Goal: Transaction & Acquisition: Download file/media

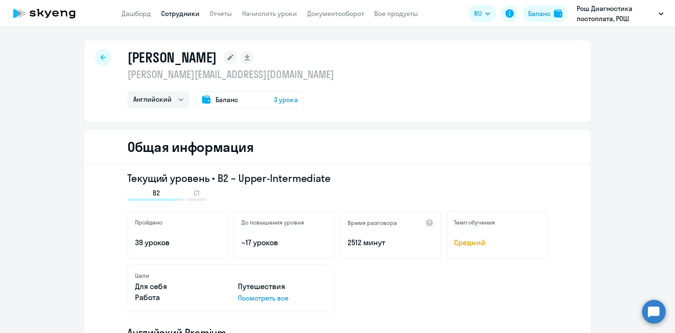
select select "english"
click at [217, 13] on link "Отчеты" at bounding box center [221, 13] width 22 height 8
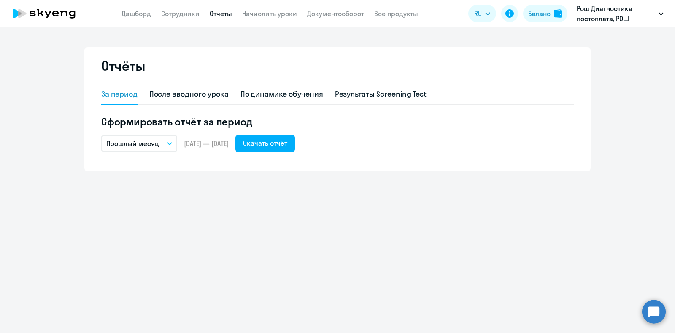
click at [169, 142] on icon "button" at bounding box center [169, 143] width 5 height 3
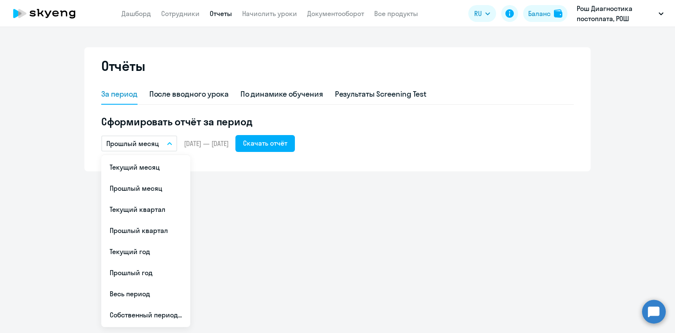
click at [143, 294] on li "Весь период" at bounding box center [145, 293] width 89 height 21
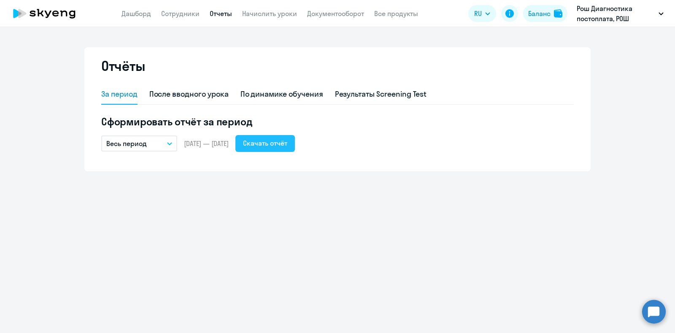
click at [287, 143] on div "Скачать отчёт" at bounding box center [265, 143] width 44 height 10
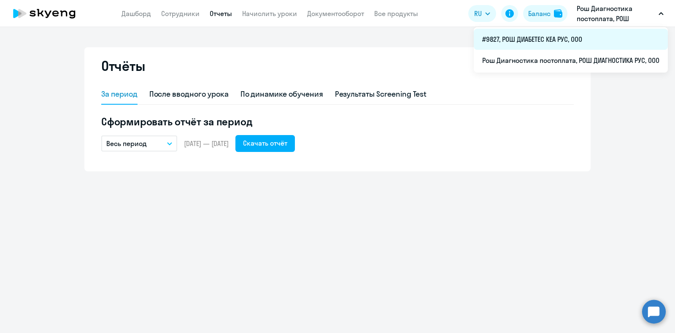
click at [550, 41] on li "#9827, РОШ ДИАБЕТЕС КЕА РУС, ООО" at bounding box center [571, 39] width 194 height 21
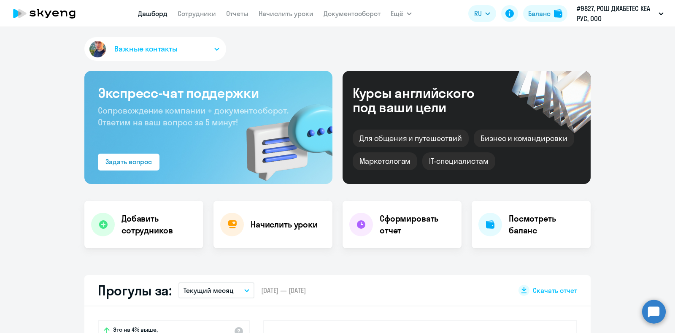
scroll to position [211, 0]
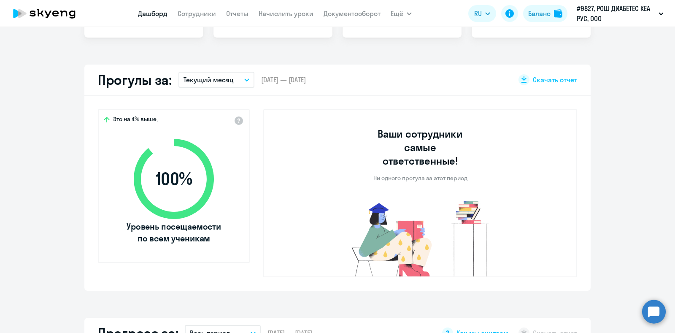
select select "30"
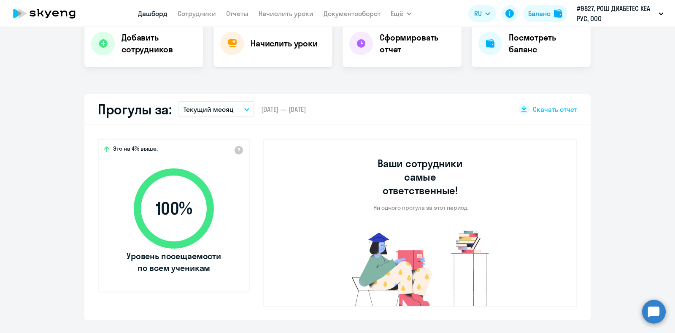
scroll to position [158, 0]
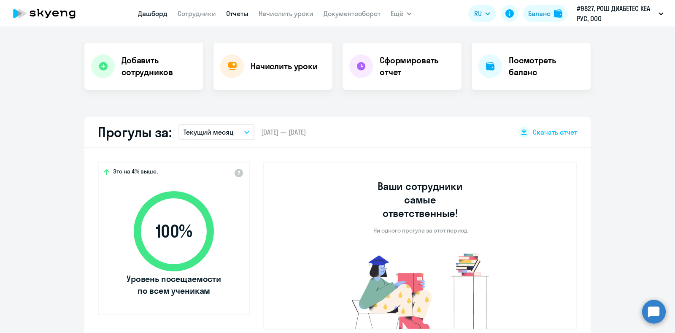
click at [234, 9] on link "Отчеты" at bounding box center [237, 13] width 22 height 8
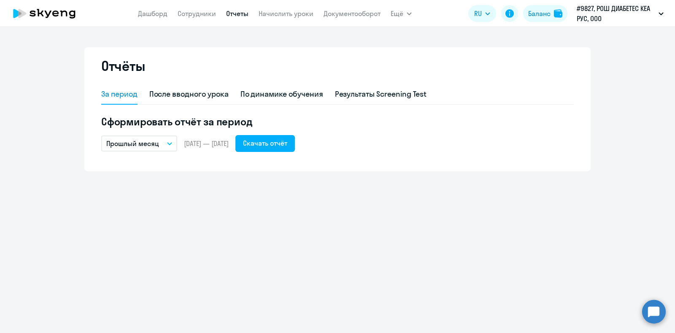
click at [166, 143] on button "Прошлый месяц" at bounding box center [139, 143] width 76 height 16
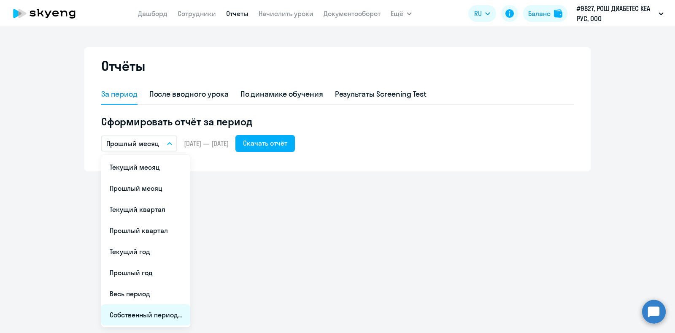
click at [136, 313] on li "Собственный период..." at bounding box center [145, 314] width 89 height 21
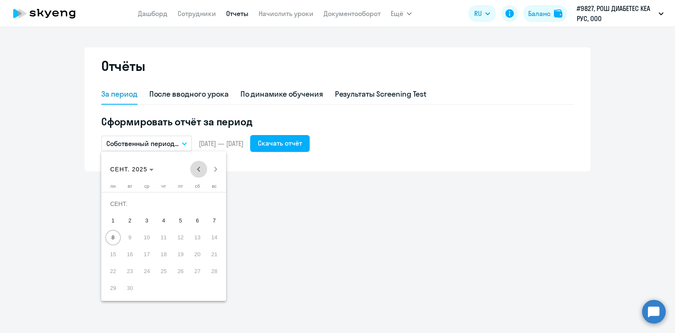
click at [200, 170] on span "Previous month" at bounding box center [198, 169] width 17 height 17
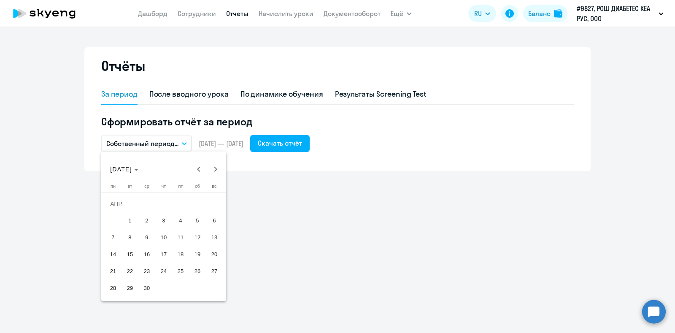
click at [127, 223] on span "1" at bounding box center [129, 220] width 15 height 15
click at [215, 167] on span "Next month" at bounding box center [215, 169] width 17 height 17
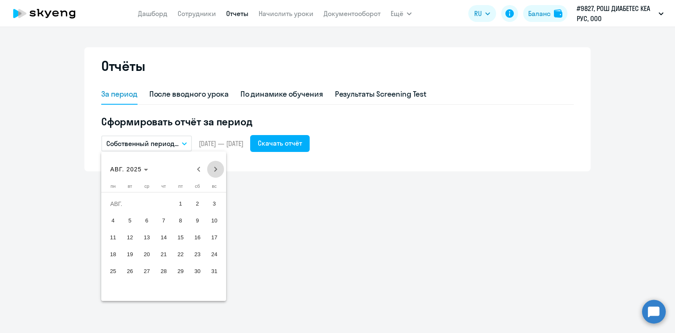
click at [215, 167] on span "Next month" at bounding box center [215, 169] width 17 height 17
click at [110, 239] on span "8" at bounding box center [112, 237] width 15 height 15
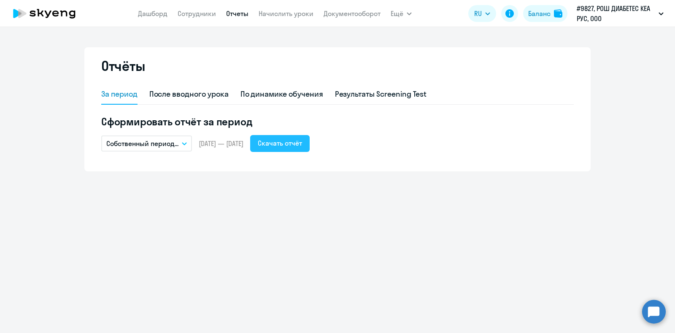
click at [285, 143] on div "Скачать отчёт" at bounding box center [280, 143] width 44 height 10
click at [291, 96] on div "По динамике обучения" at bounding box center [282, 94] width 83 height 11
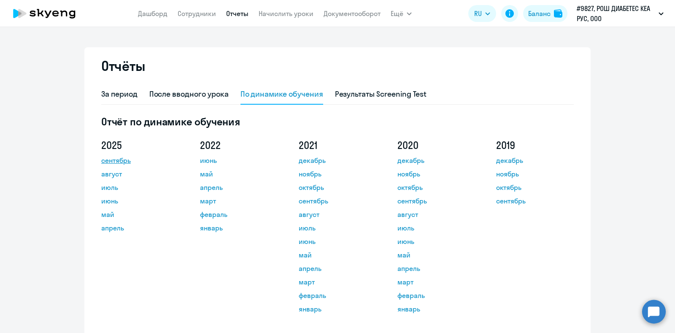
click at [121, 162] on link "сентябрь" at bounding box center [139, 160] width 76 height 10
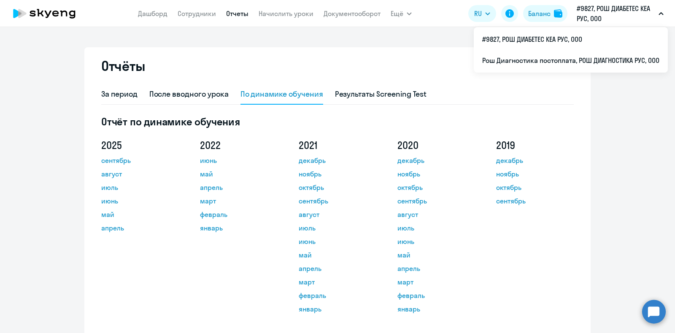
click at [637, 11] on p "#9827, РОШ ДИАБЕТЕС КЕА РУС, ООО" at bounding box center [616, 13] width 78 height 20
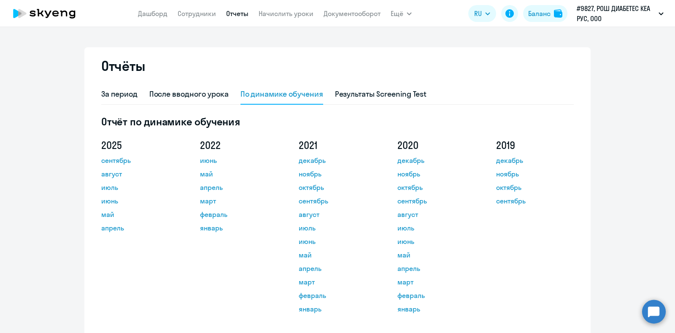
click at [657, 8] on button "#9827, РОШ ДИАБЕТЕС КЕА РУС, ООО" at bounding box center [620, 13] width 95 height 20
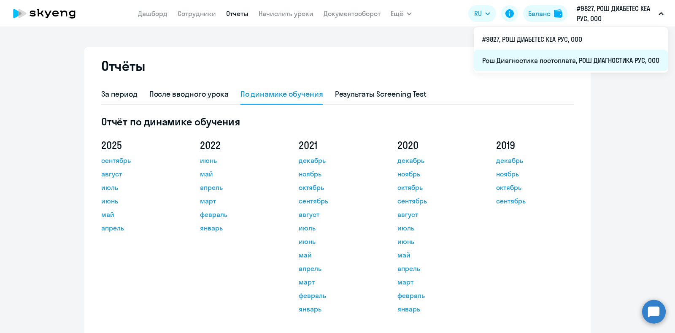
click at [568, 59] on li "Рош Диагностика постоплата, РОШ ДИАГНОСТИКА РУС, ООО" at bounding box center [571, 60] width 194 height 21
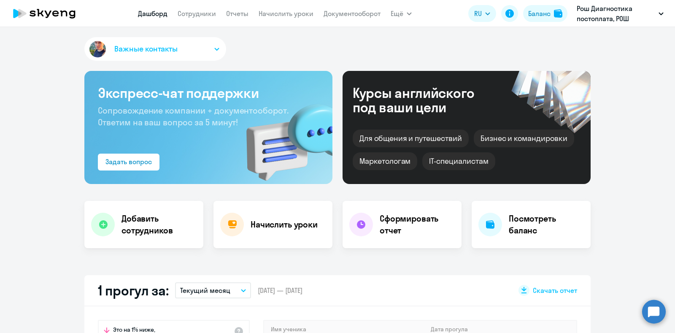
select select "30"
click at [235, 15] on link "Отчеты" at bounding box center [237, 13] width 22 height 8
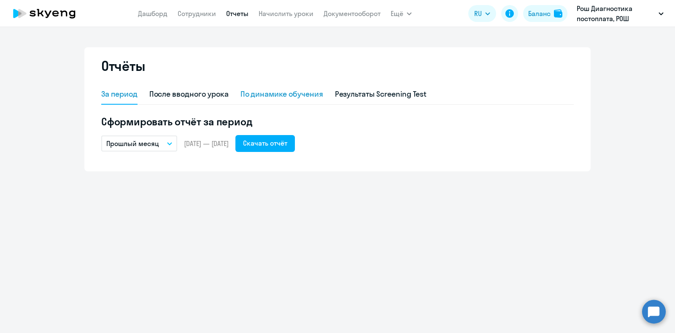
click at [266, 93] on div "По динамике обучения" at bounding box center [282, 94] width 83 height 11
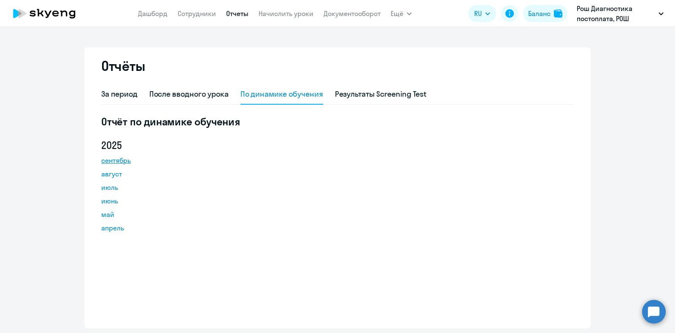
click at [122, 159] on link "сентябрь" at bounding box center [139, 160] width 76 height 10
click at [192, 14] on link "Сотрудники" at bounding box center [197, 13] width 38 height 8
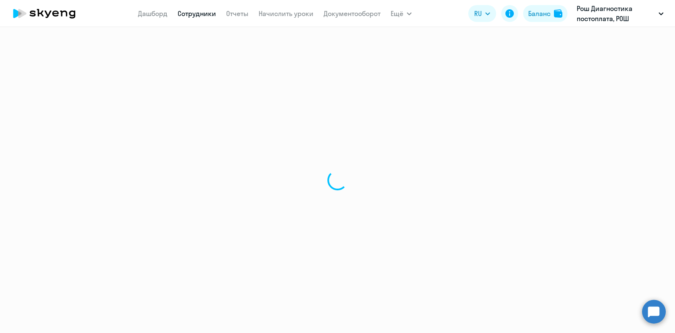
select select "30"
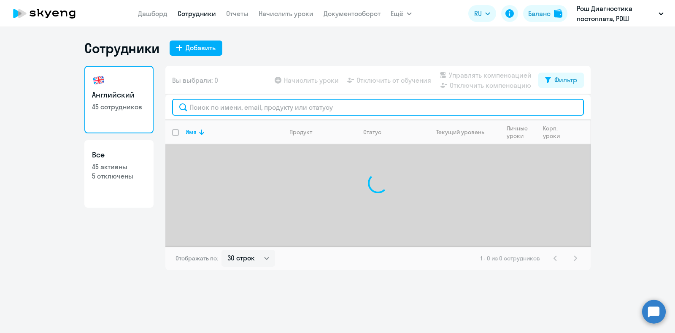
drag, startPoint x: 247, startPoint y: 109, endPoint x: 249, endPoint y: 104, distance: 5.3
click at [249, 108] on input "text" at bounding box center [378, 107] width 412 height 17
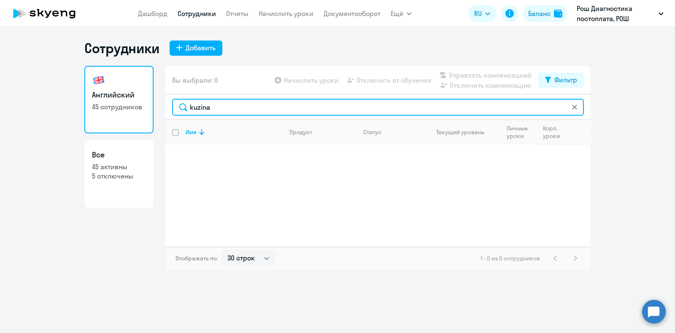
drag, startPoint x: 219, startPoint y: 108, endPoint x: 182, endPoint y: 107, distance: 36.3
click at [182, 107] on input "kuzina" at bounding box center [378, 107] width 412 height 17
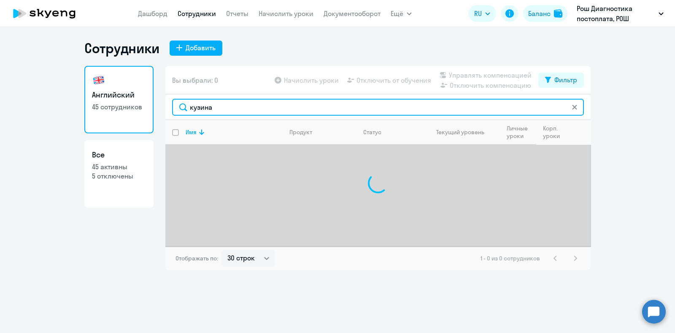
type input "кузина"
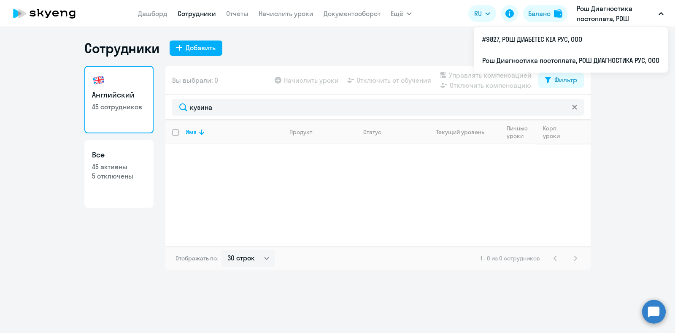
click at [591, 10] on p "Рош Диагностика постоплата, РОШ ДИАГНОСТИКА РУС, ООО" at bounding box center [616, 13] width 78 height 20
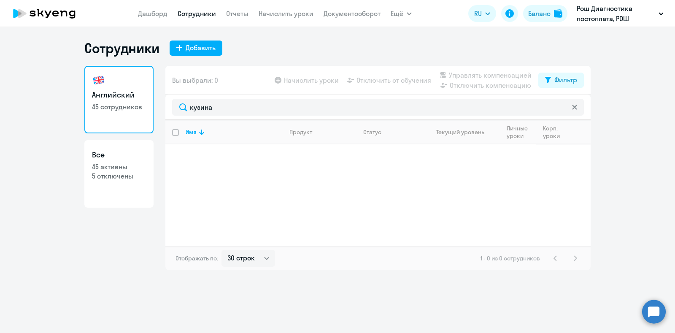
click at [592, 10] on p "Рош Диагностика постоплата, РОШ ДИАГНОСТИКА РУС, ООО" at bounding box center [616, 13] width 78 height 20
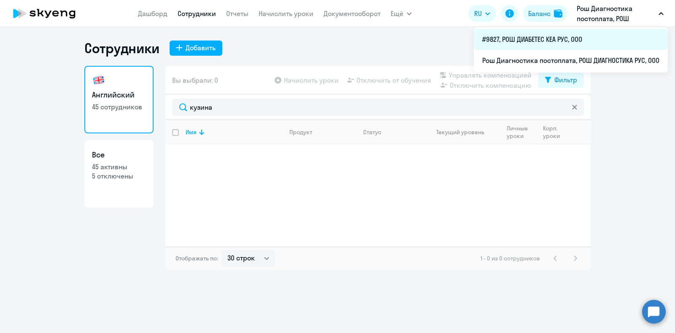
click at [556, 38] on li "#9827, РОШ ДИАБЕТЕС КЕА РУС, ООО" at bounding box center [571, 39] width 194 height 21
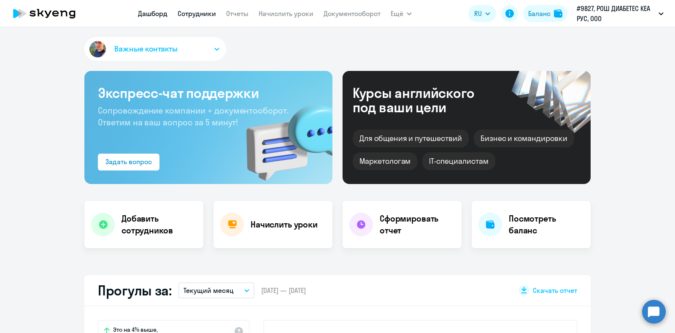
click at [192, 14] on link "Сотрудники" at bounding box center [197, 13] width 38 height 8
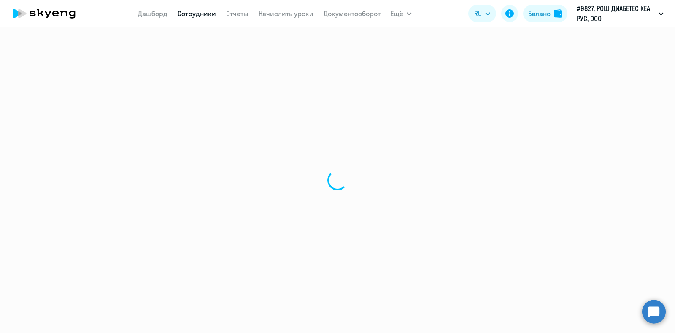
select select "30"
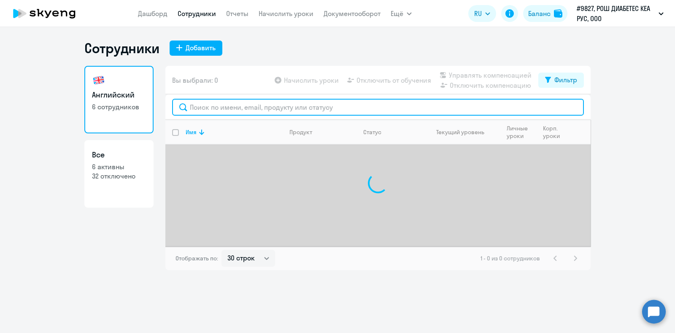
click at [230, 104] on input "text" at bounding box center [378, 107] width 412 height 17
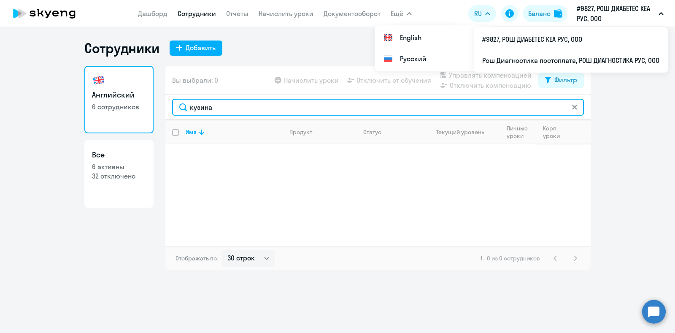
type input "кузина"
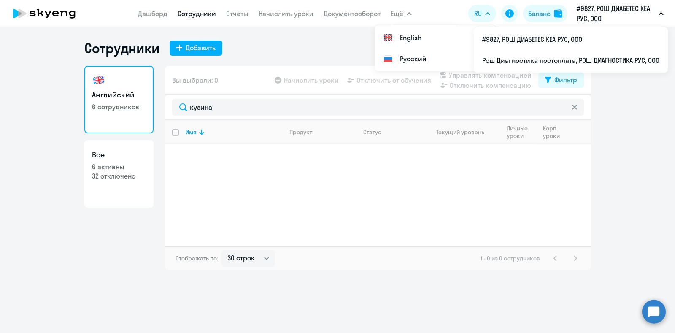
click at [638, 16] on p "#9827, РОШ ДИАБЕТЕС КЕА РУС, ООО" at bounding box center [616, 13] width 78 height 20
click at [615, 13] on p "#9827, РОШ ДИАБЕТЕС КЕА РУС, ООО" at bounding box center [616, 13] width 78 height 20
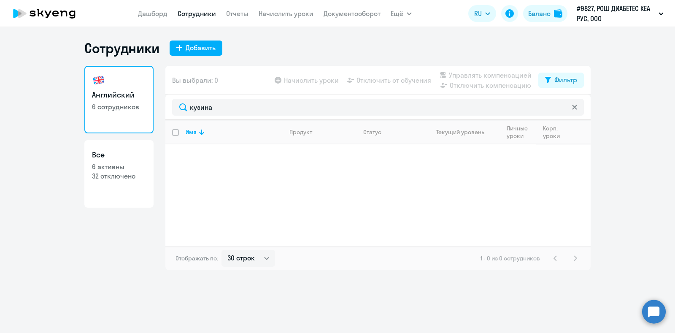
click at [588, 24] on app-header "[PERSON_NAME] Отчеты Начислить уроки Документооборот Ещё Все продукты Дашборд С…" at bounding box center [337, 13] width 675 height 27
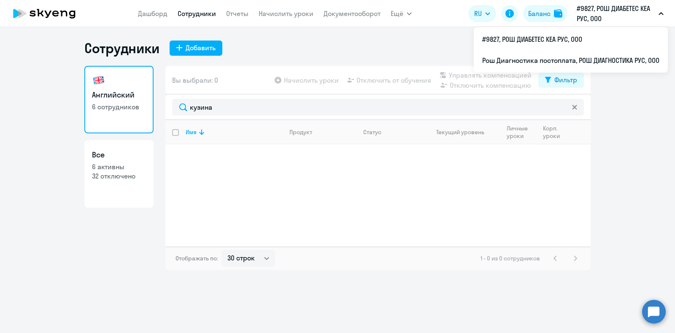
click at [658, 19] on button "#9827, РОШ ДИАБЕТЕС КЕА РУС, ООО" at bounding box center [620, 13] width 95 height 20
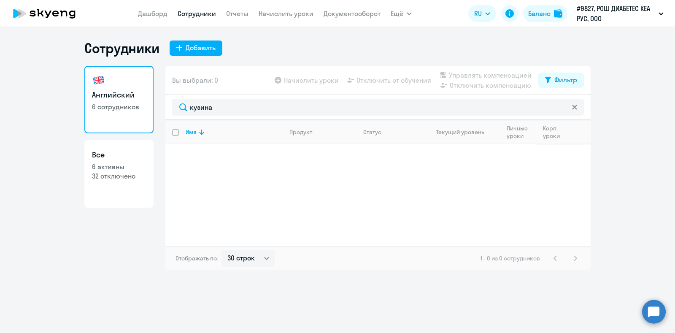
click at [658, 19] on button "#9827, РОШ ДИАБЕТЕС КЕА РУС, ООО" at bounding box center [620, 13] width 95 height 20
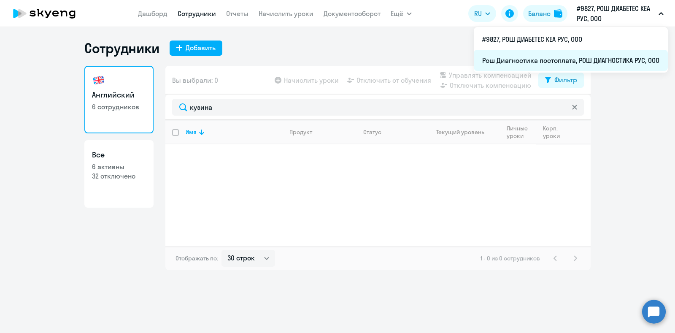
click at [544, 57] on li "Рош Диагностика постоплата, РОШ ДИАГНОСТИКА РУС, ООО" at bounding box center [571, 60] width 194 height 21
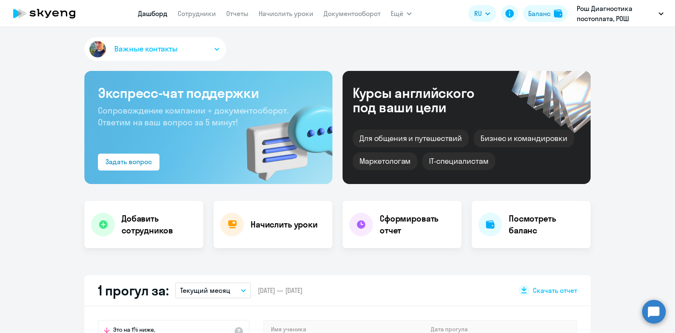
select select "30"
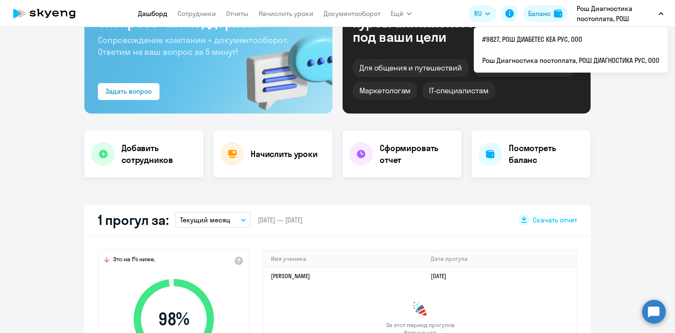
scroll to position [105, 0]
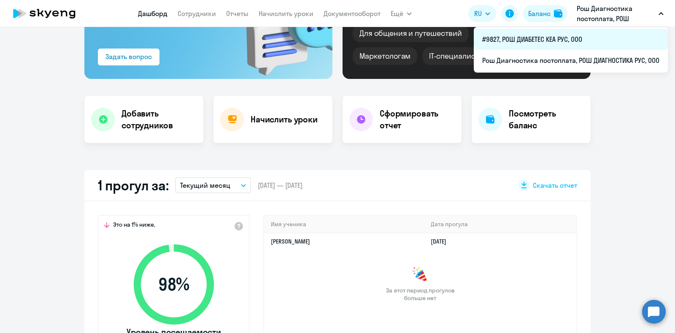
click at [564, 40] on li "#9827, РОШ ДИАБЕТЕС КЕА РУС, ООО" at bounding box center [571, 39] width 194 height 21
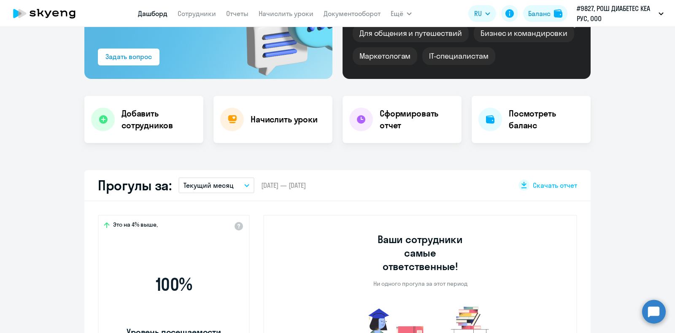
select select "30"
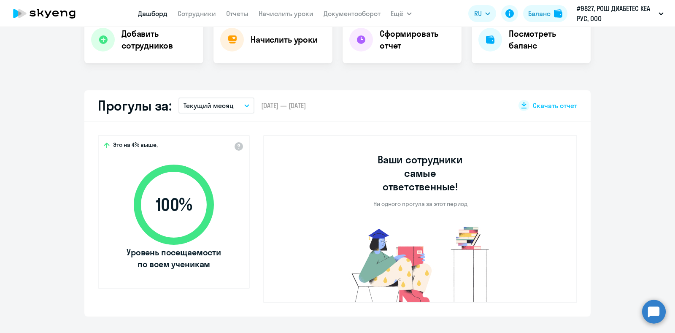
scroll to position [105, 0]
